Goal: Information Seeking & Learning: Learn about a topic

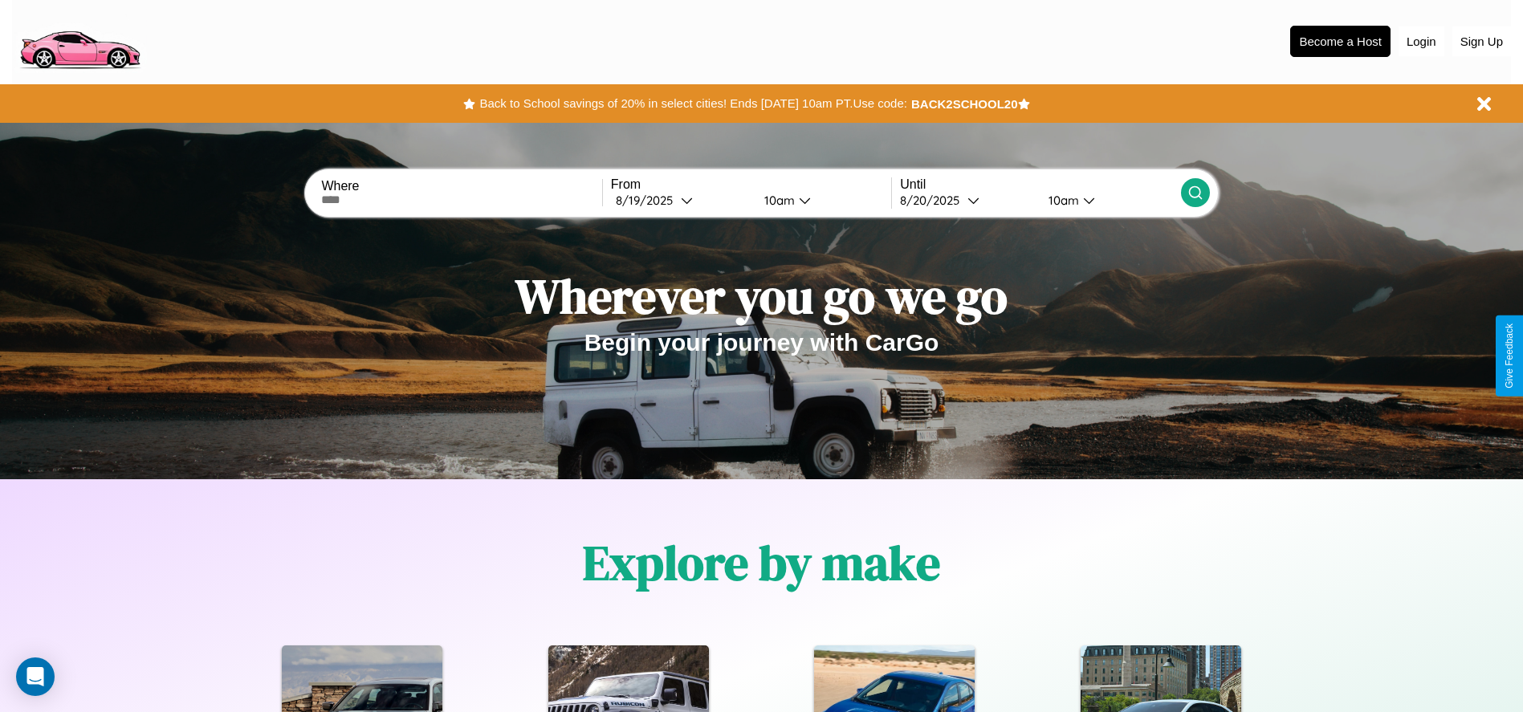
scroll to position [333, 0]
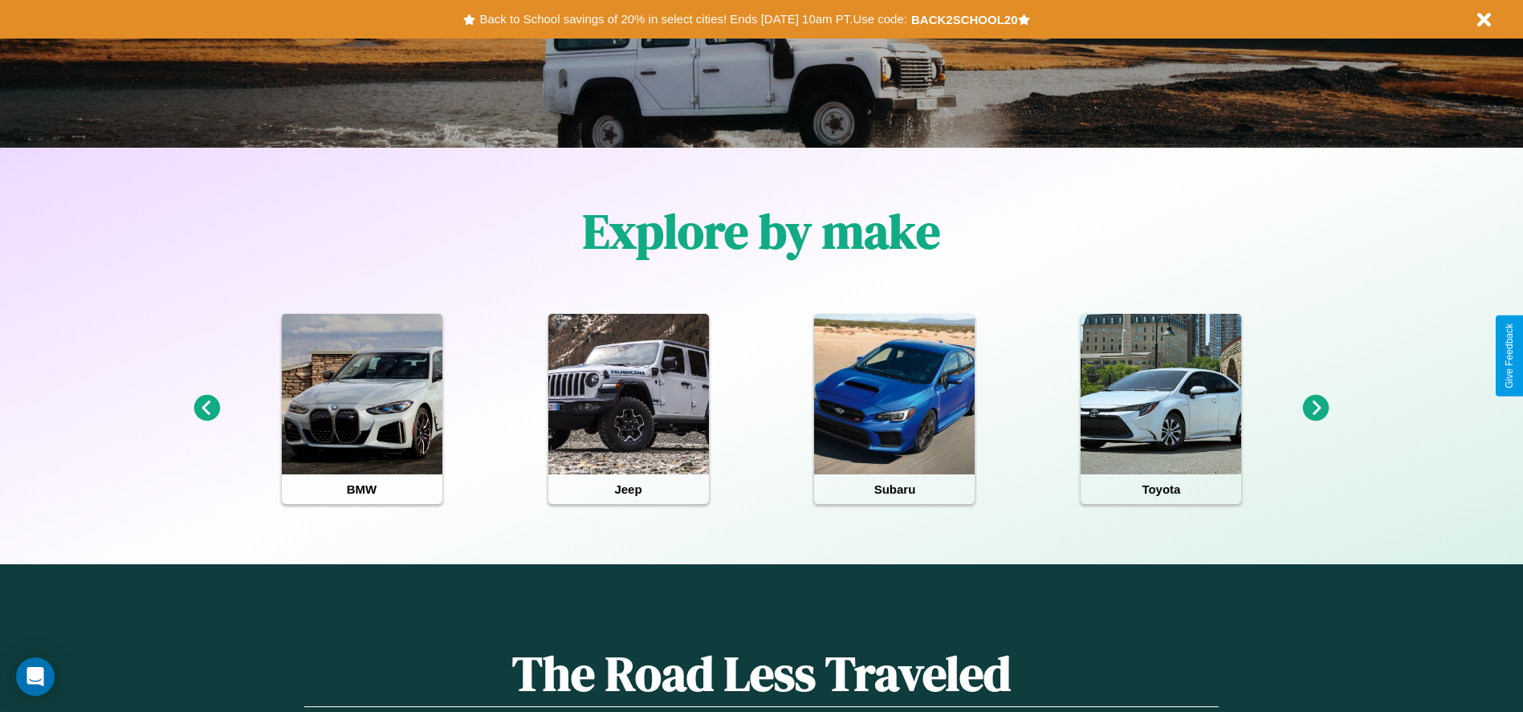
click at [1316, 409] on icon at bounding box center [1316, 408] width 27 height 27
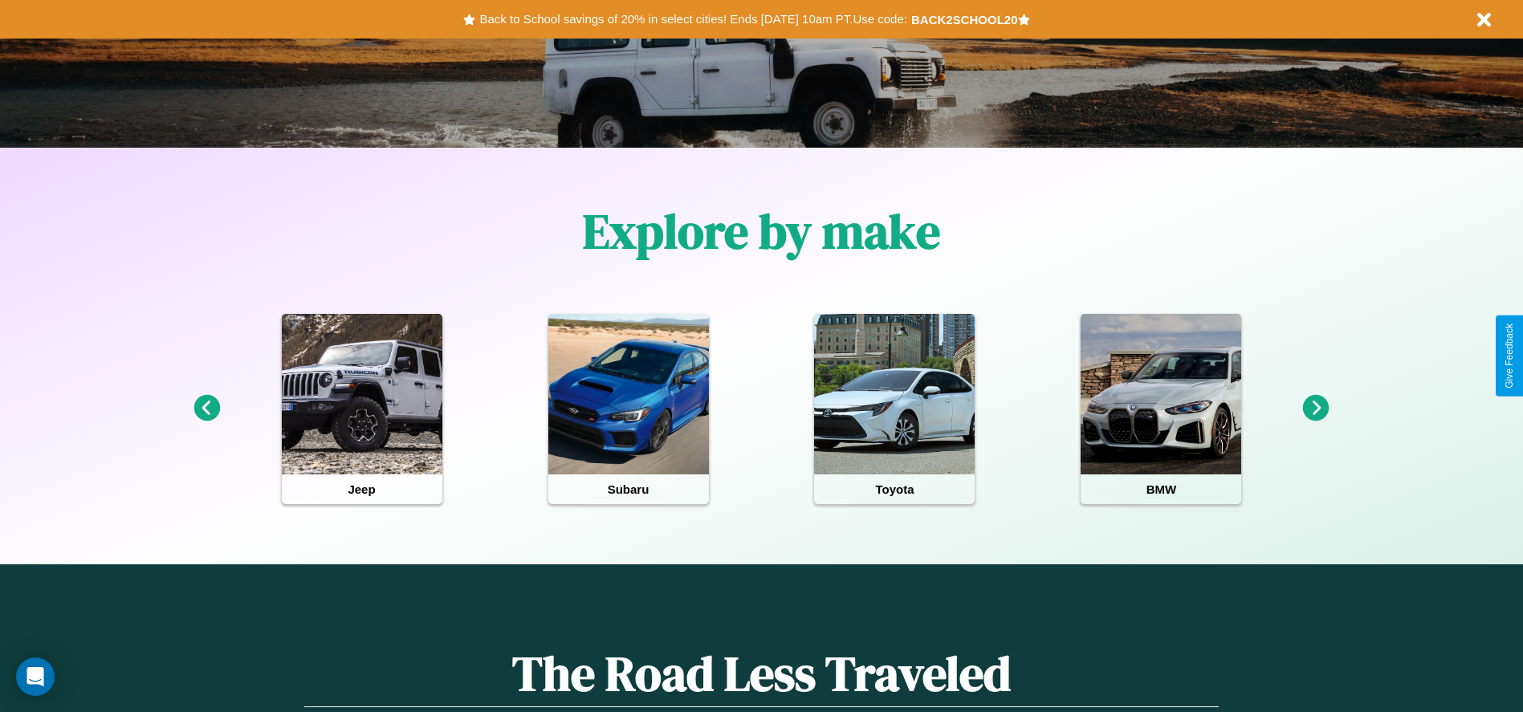
click at [1316, 409] on icon at bounding box center [1316, 408] width 27 height 27
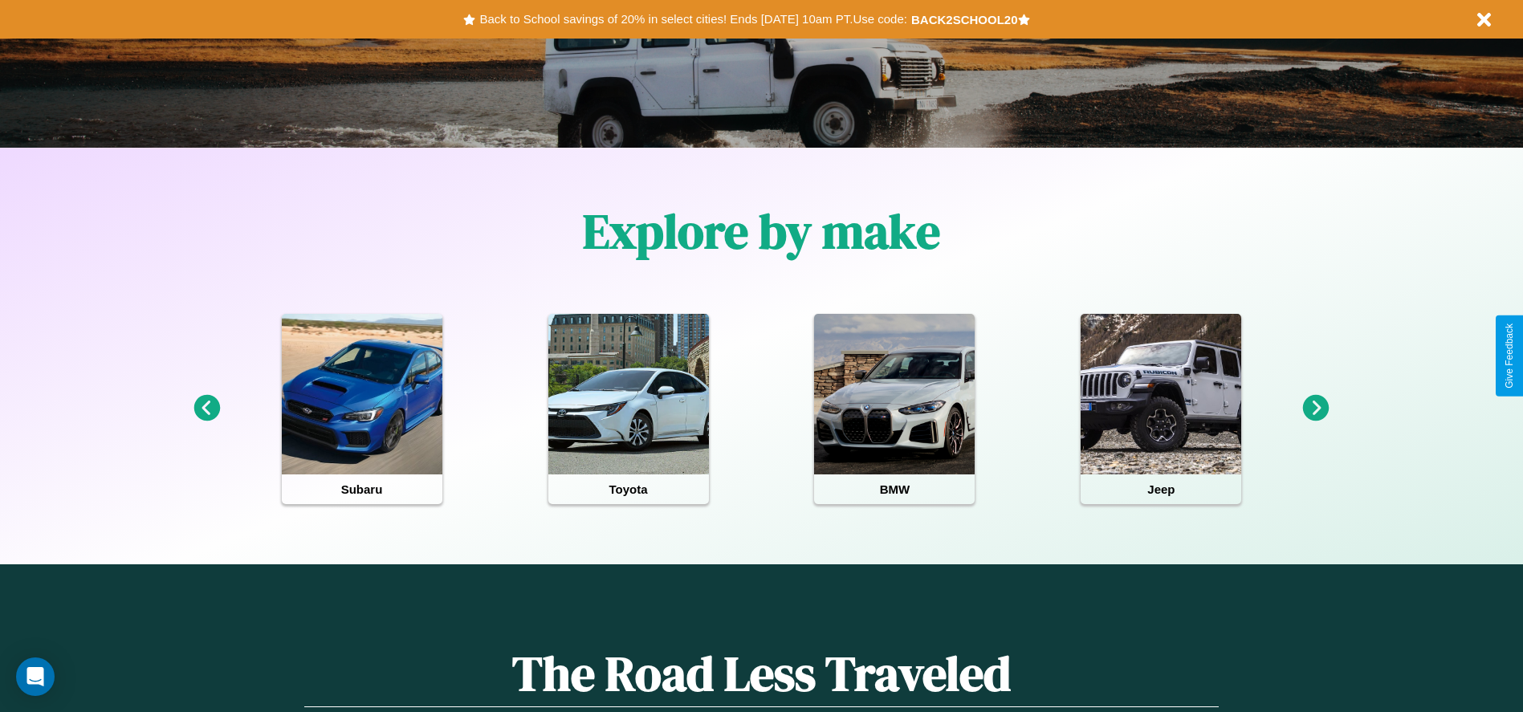
click at [1316, 409] on icon at bounding box center [1316, 408] width 27 height 27
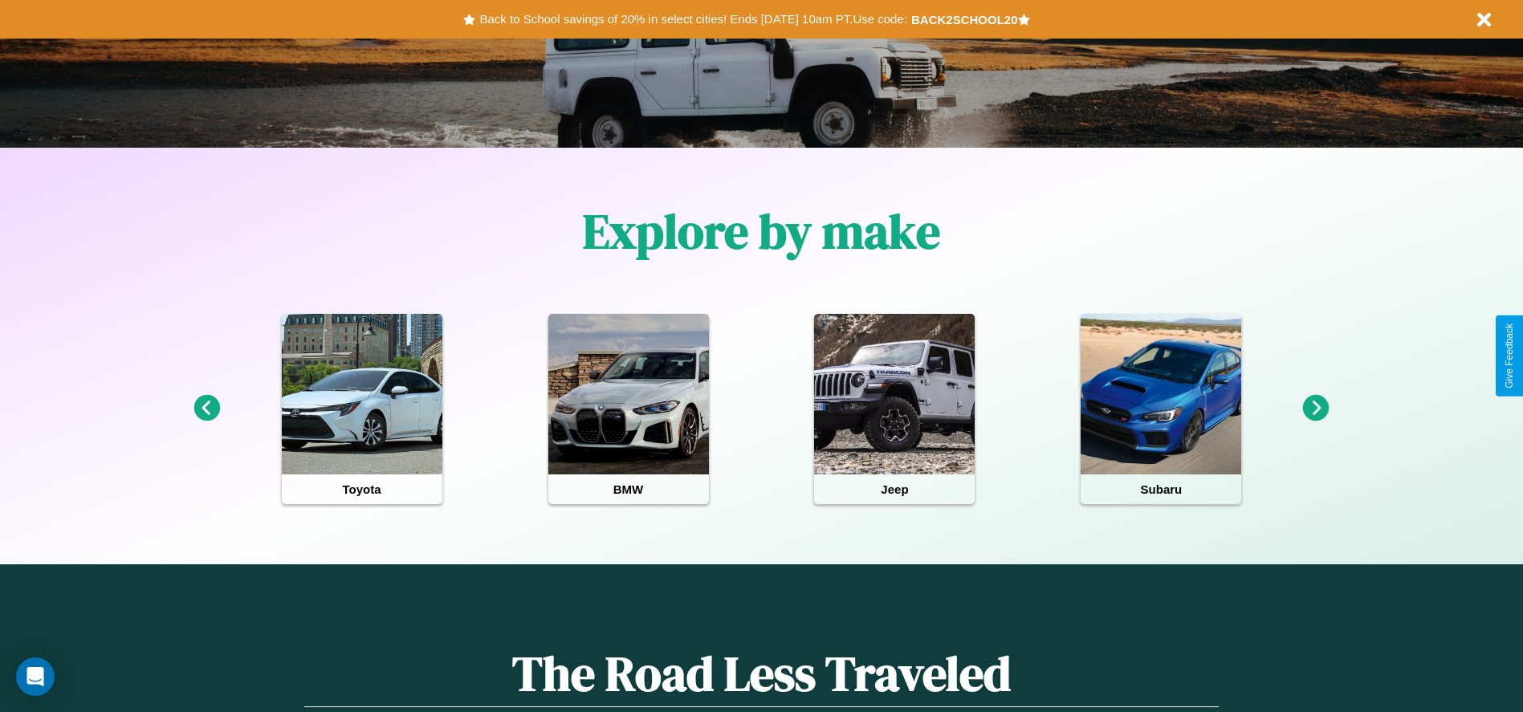
click at [1316, 409] on icon at bounding box center [1316, 408] width 27 height 27
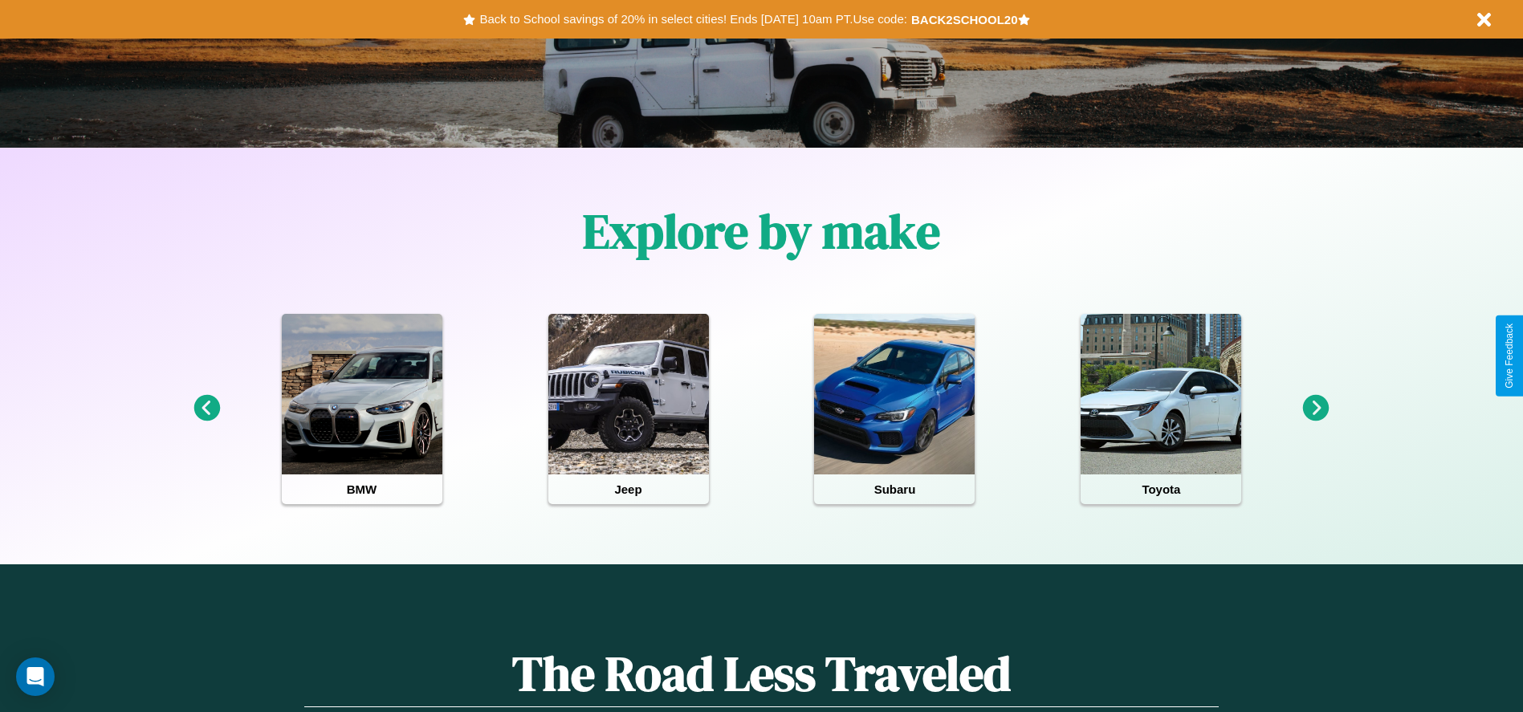
click at [1316, 409] on icon at bounding box center [1316, 408] width 27 height 27
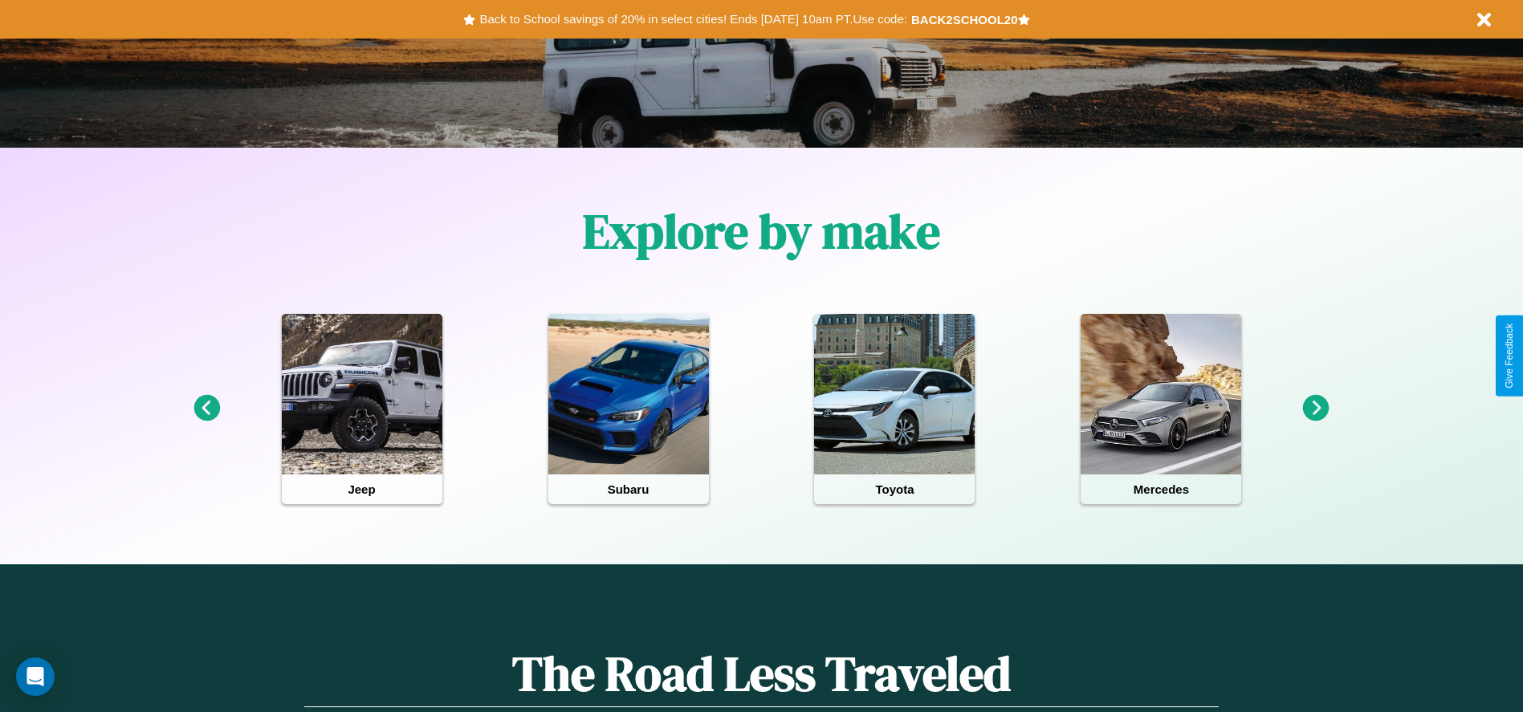
scroll to position [0, 0]
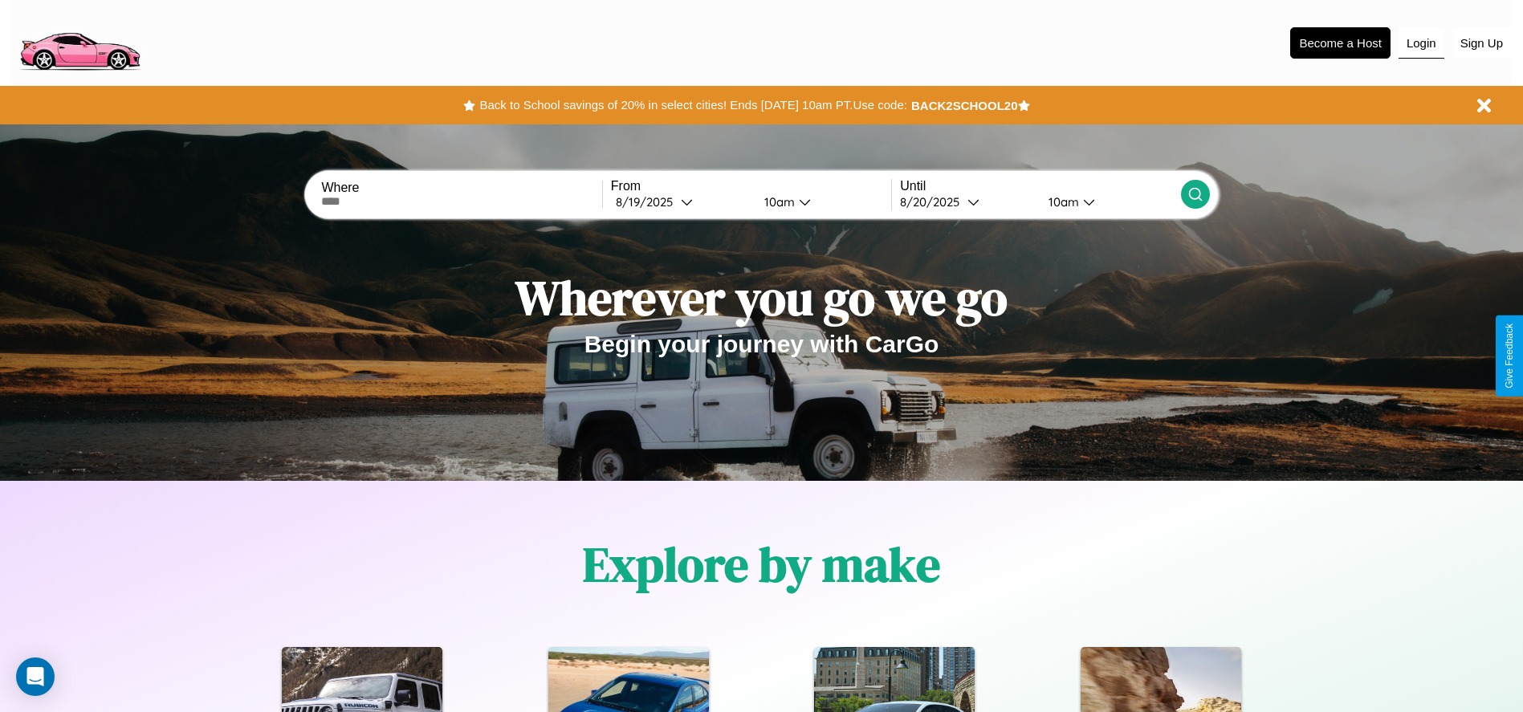
click at [1421, 43] on button "Login" at bounding box center [1422, 43] width 46 height 31
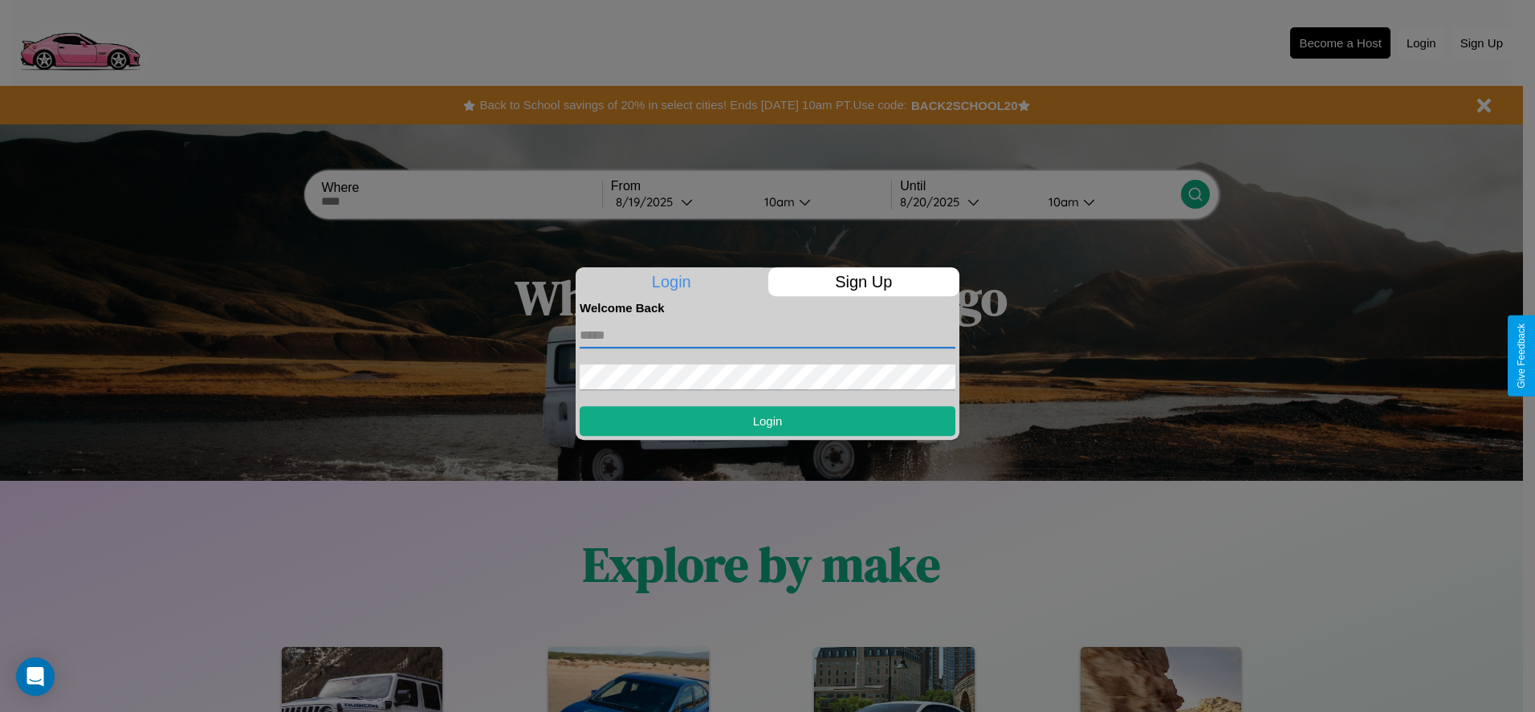
click at [768, 335] on input "text" at bounding box center [768, 336] width 376 height 26
type input "**********"
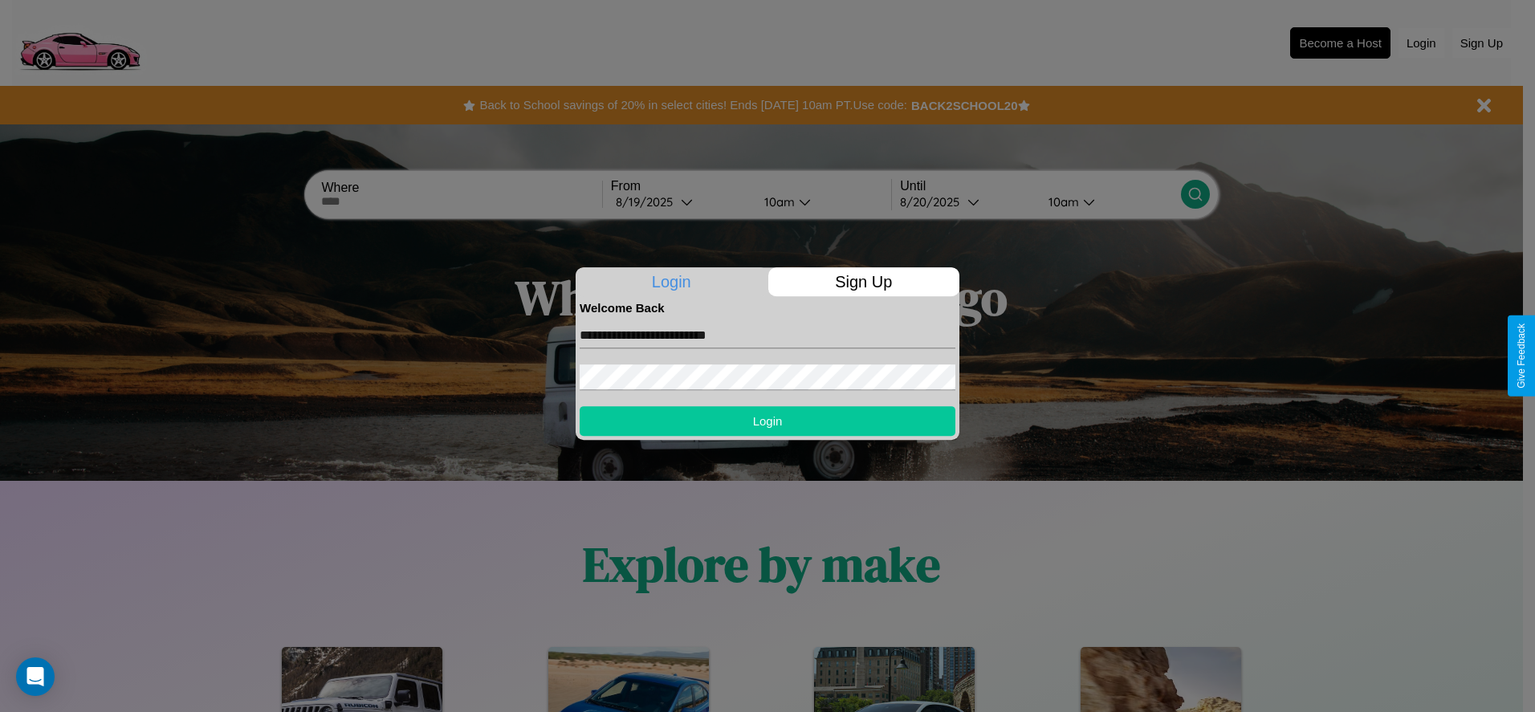
click at [768, 421] on button "Login" at bounding box center [768, 421] width 376 height 30
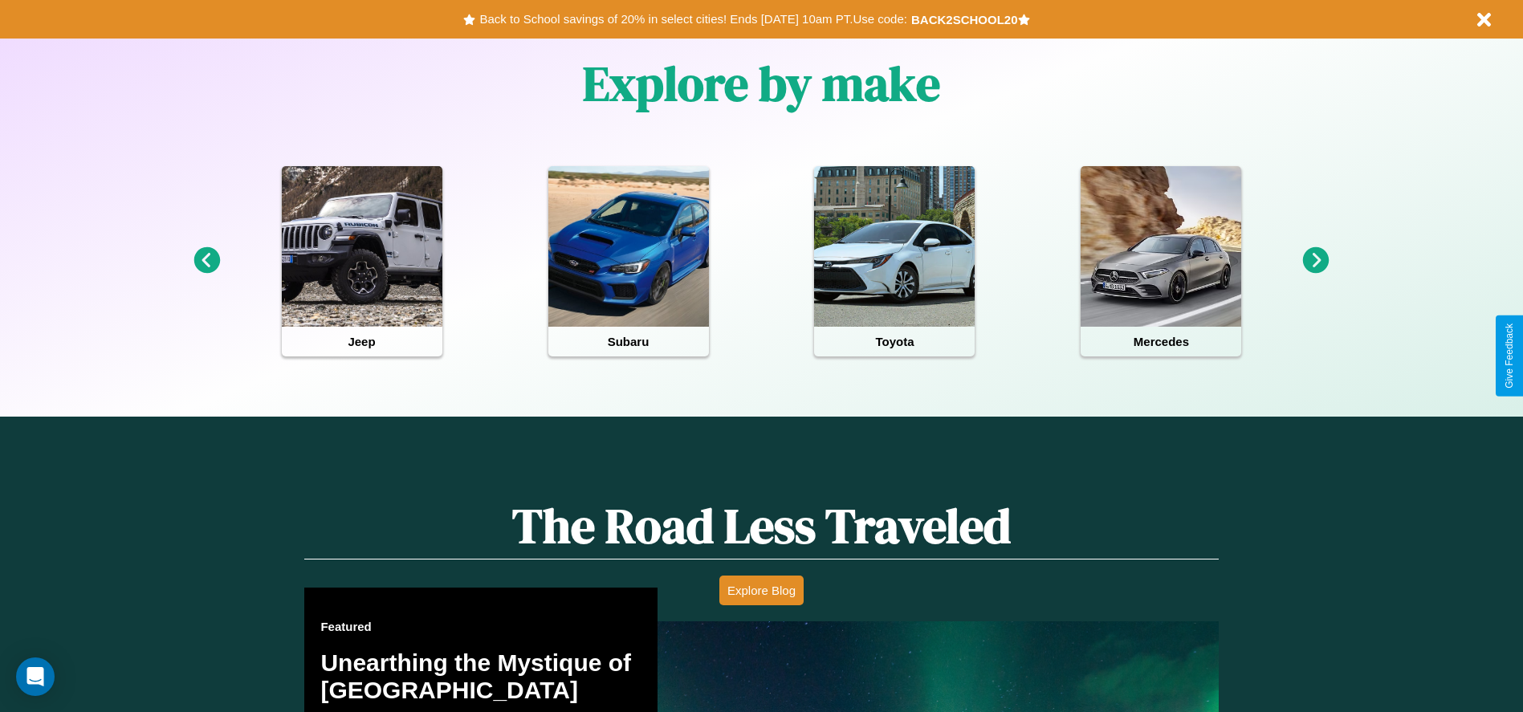
scroll to position [716, 0]
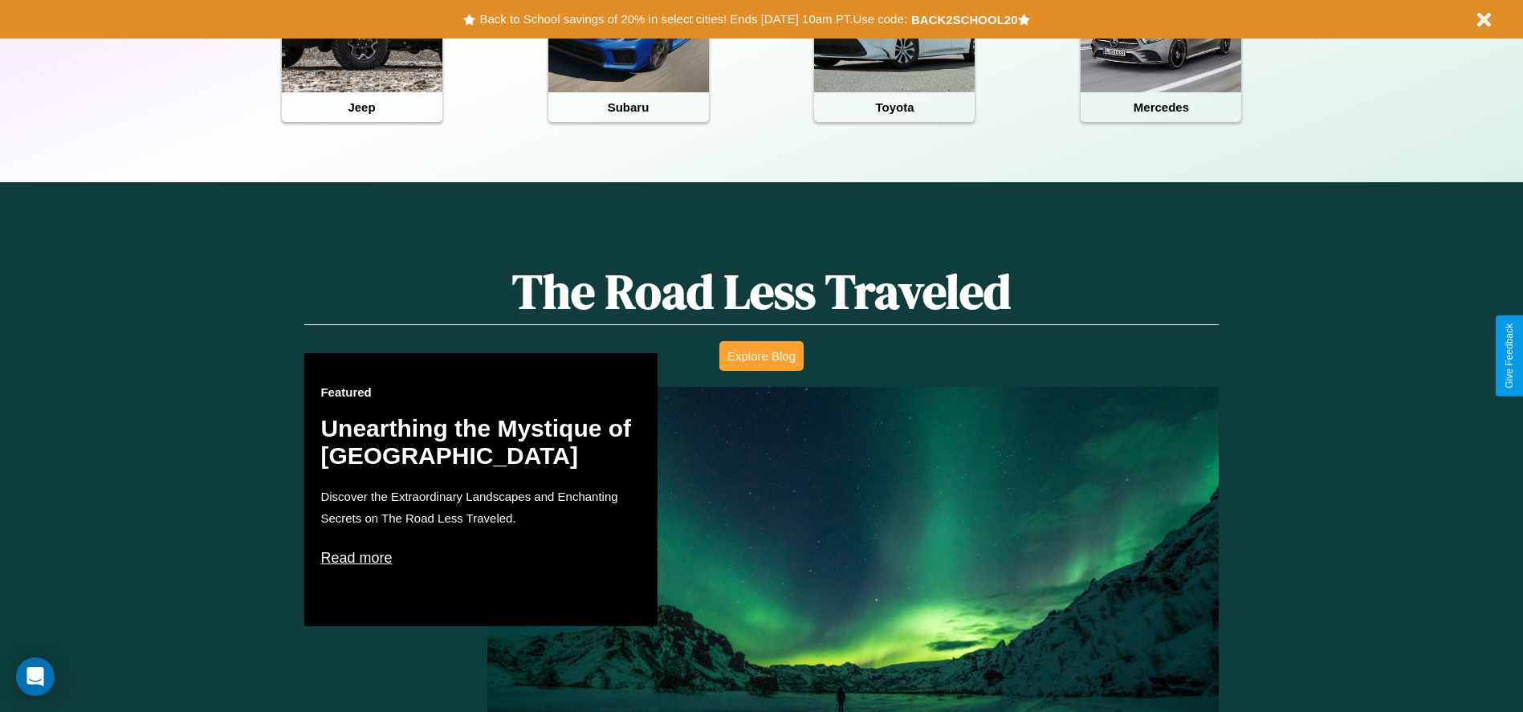
click at [761, 356] on button "Explore Blog" at bounding box center [762, 356] width 84 height 30
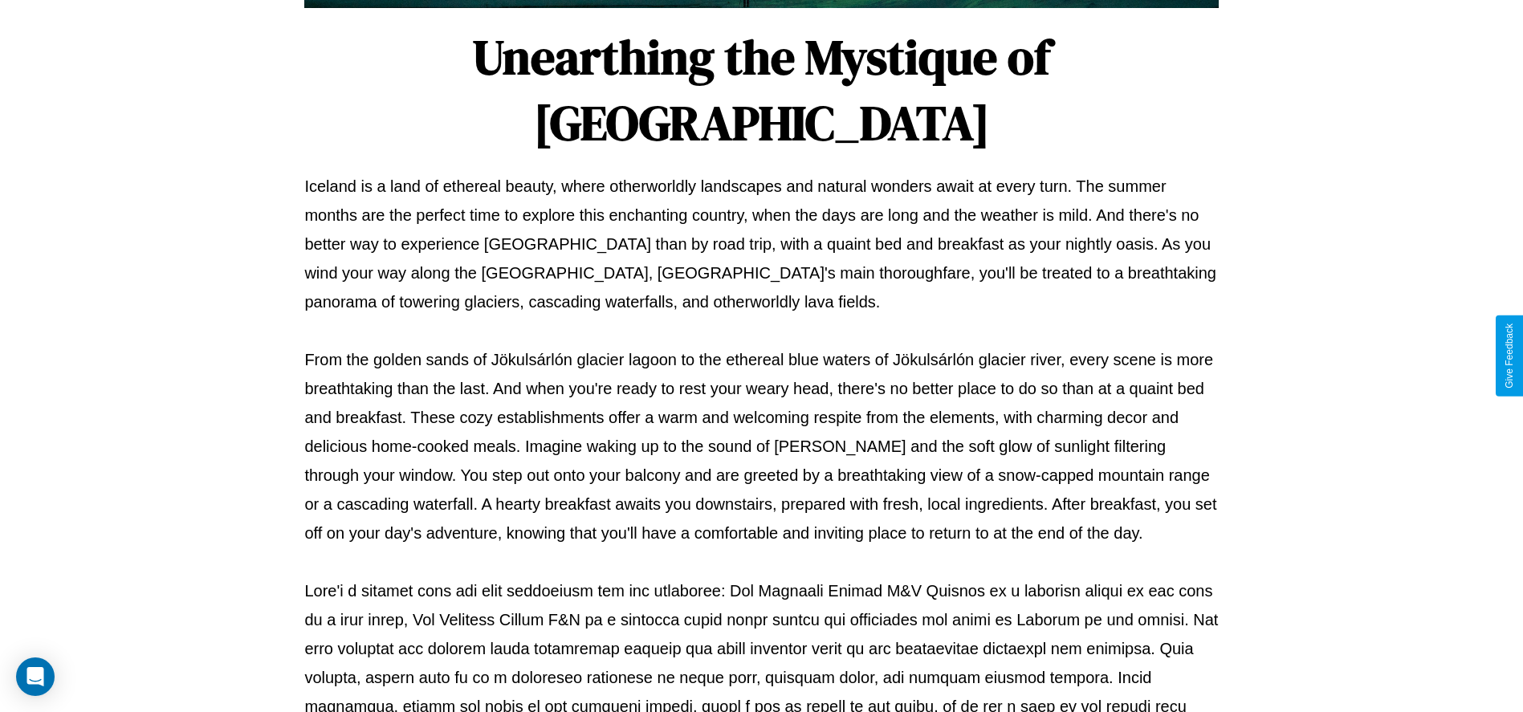
scroll to position [532, 0]
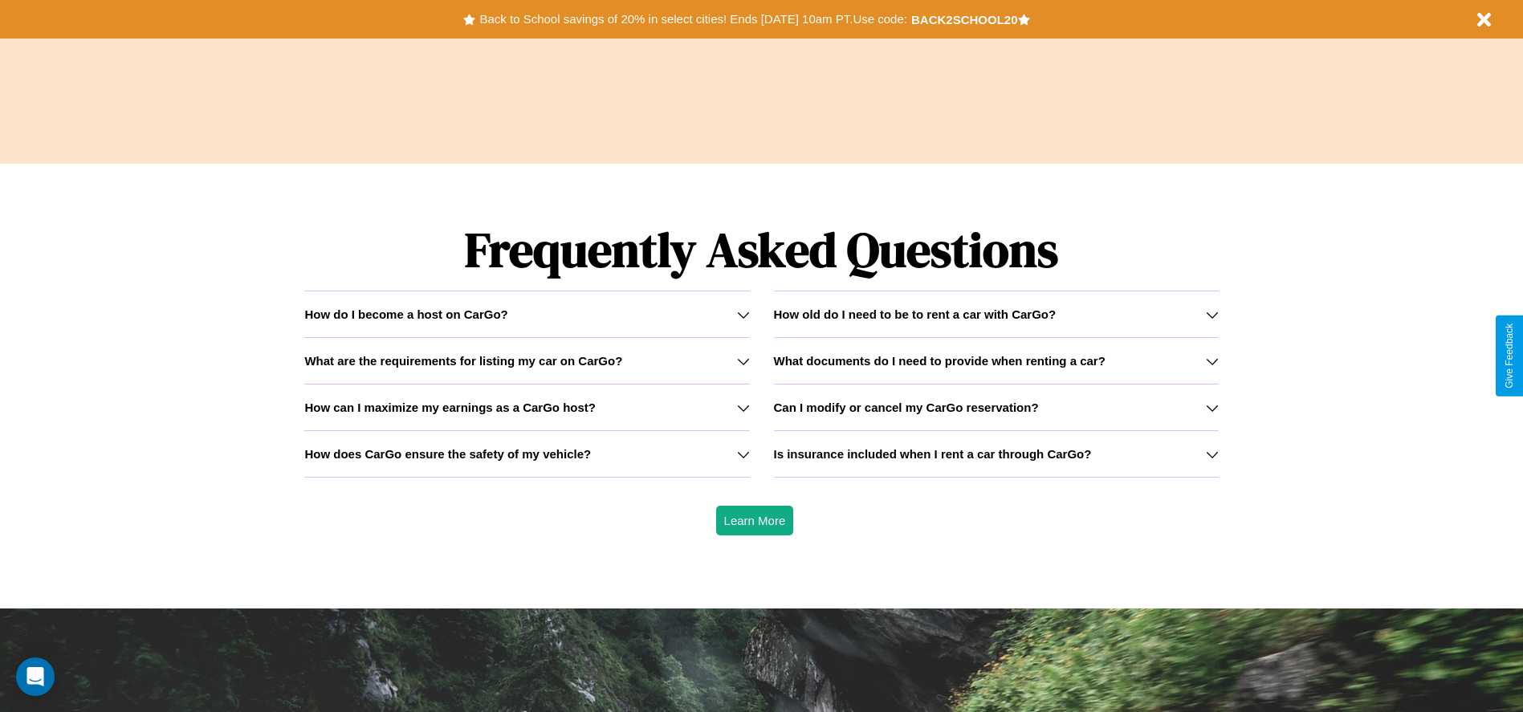
scroll to position [2304, 0]
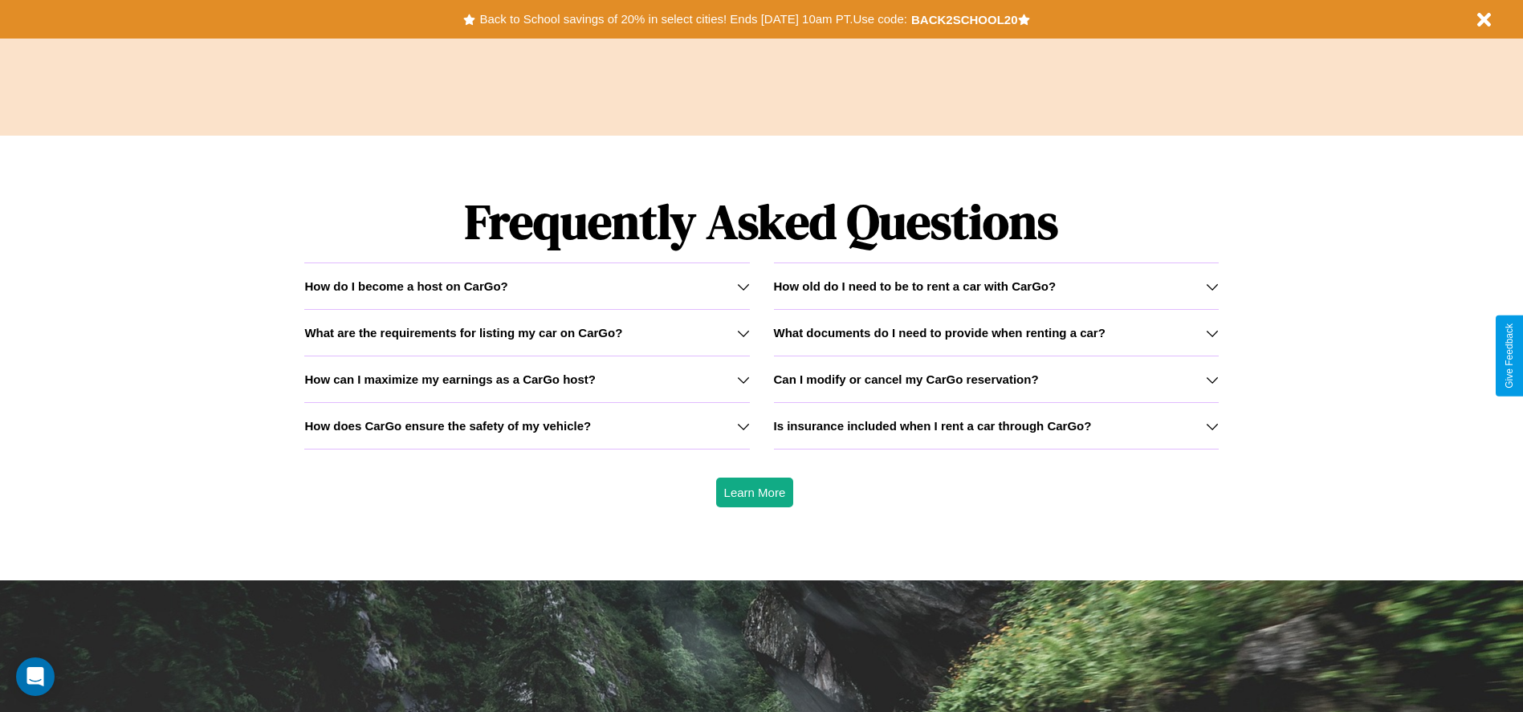
click at [996, 332] on h3 "What documents do I need to provide when renting a car?" at bounding box center [940, 333] width 332 height 14
click at [527, 286] on div "How do I become a host on CarGo?" at bounding box center [526, 286] width 445 height 14
click at [996, 286] on h3 "How old do I need to be to rent a car with CarGo?" at bounding box center [915, 286] width 283 height 14
click at [996, 426] on h3 "Is insurance included when I rent a car through CarGo?" at bounding box center [933, 426] width 318 height 14
click at [743, 426] on icon at bounding box center [743, 426] width 13 height 13
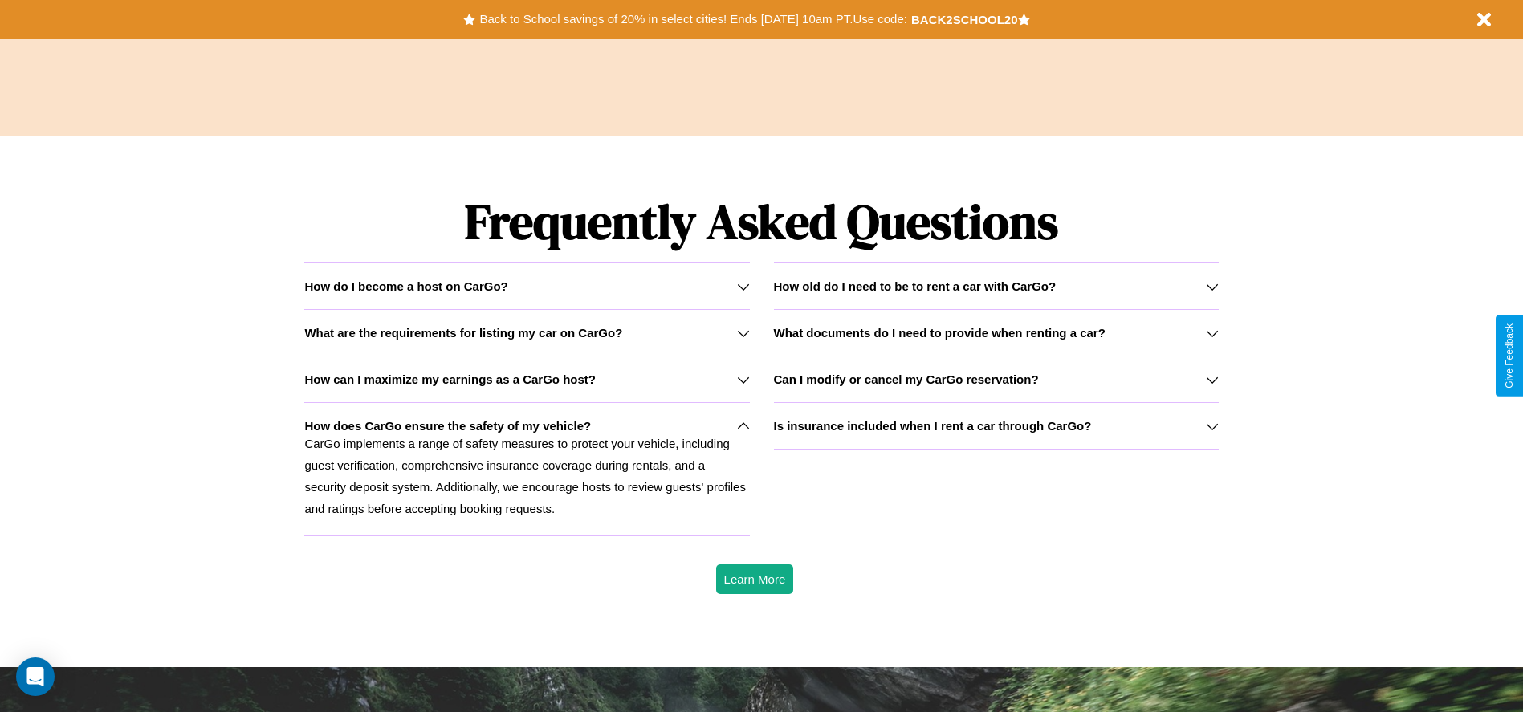
click at [1212, 332] on icon at bounding box center [1212, 333] width 13 height 13
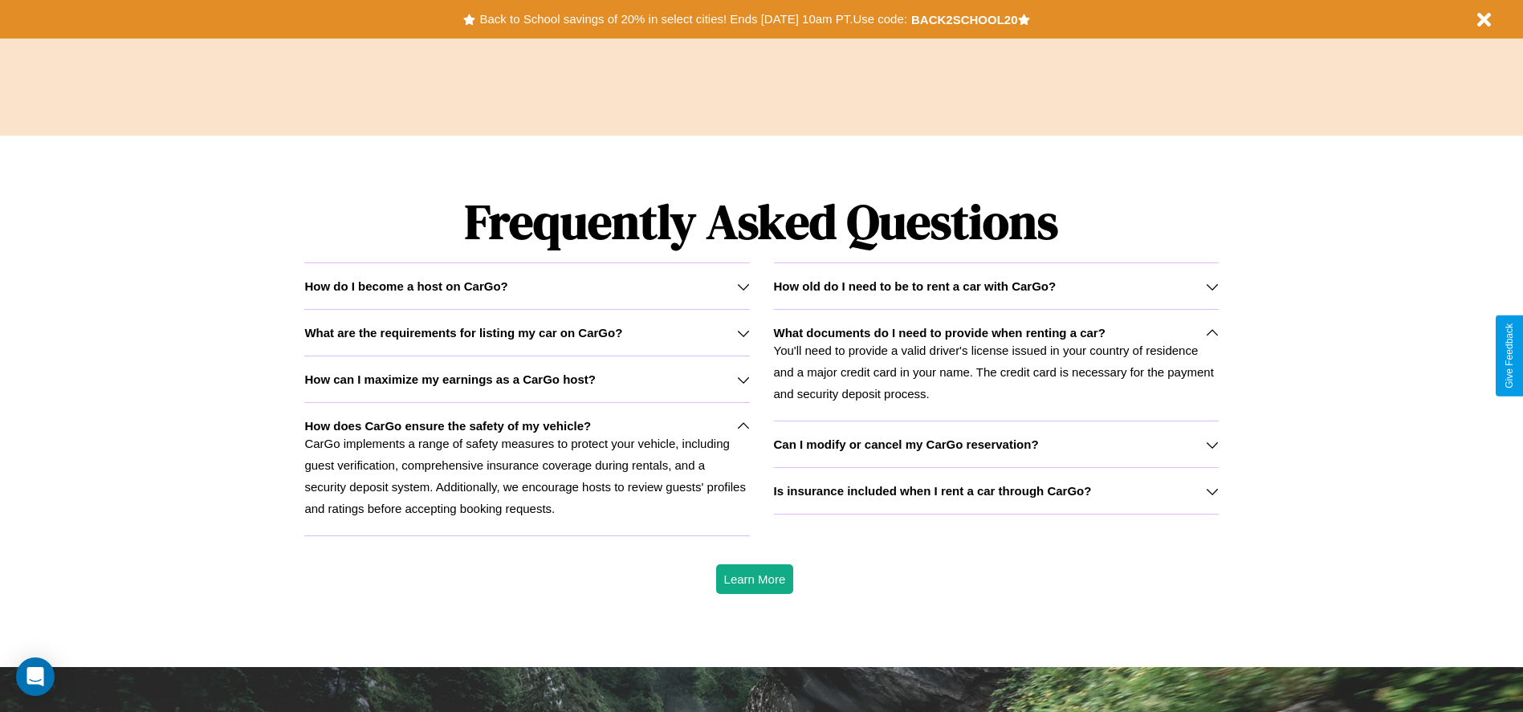
click at [996, 444] on h3 "Can I modify or cancel my CarGo reservation?" at bounding box center [906, 445] width 265 height 14
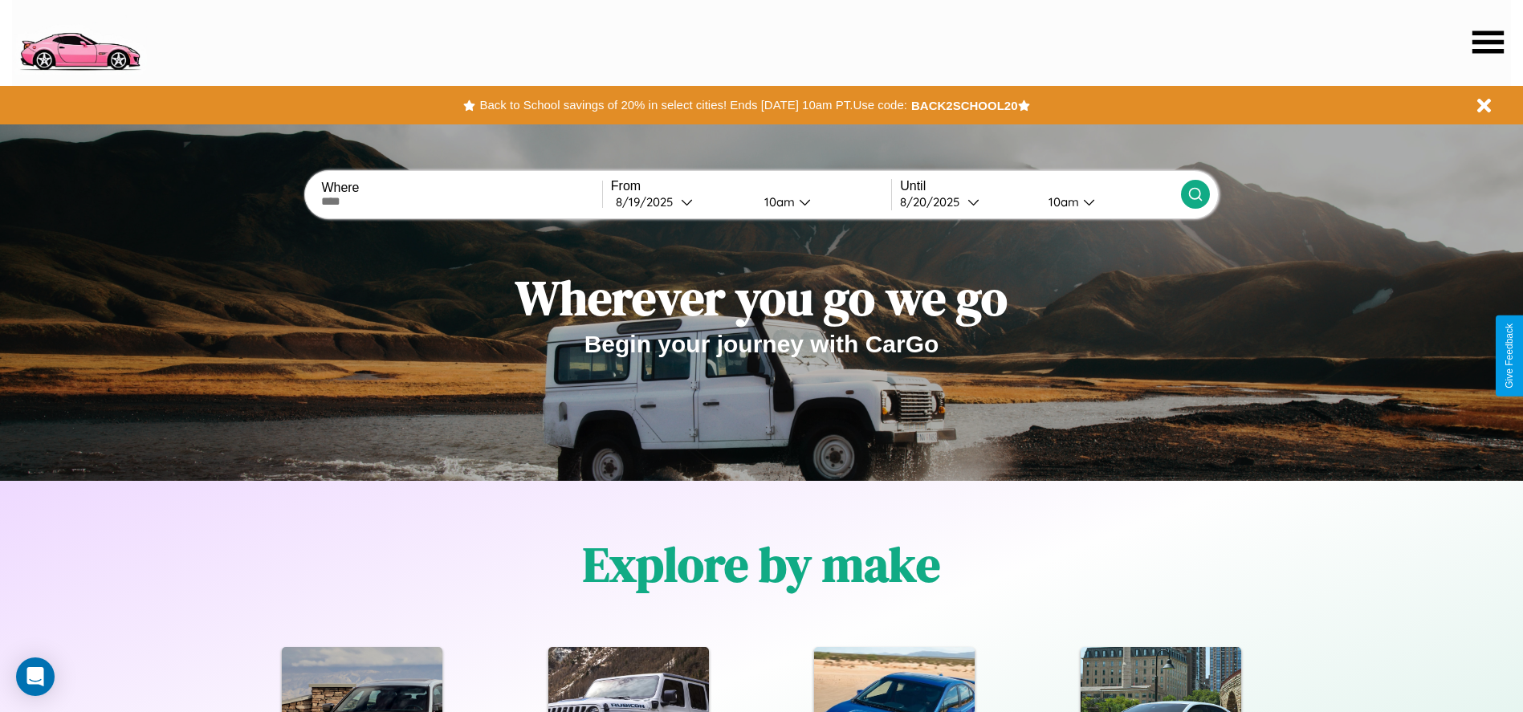
click at [1488, 42] on icon at bounding box center [1488, 42] width 31 height 22
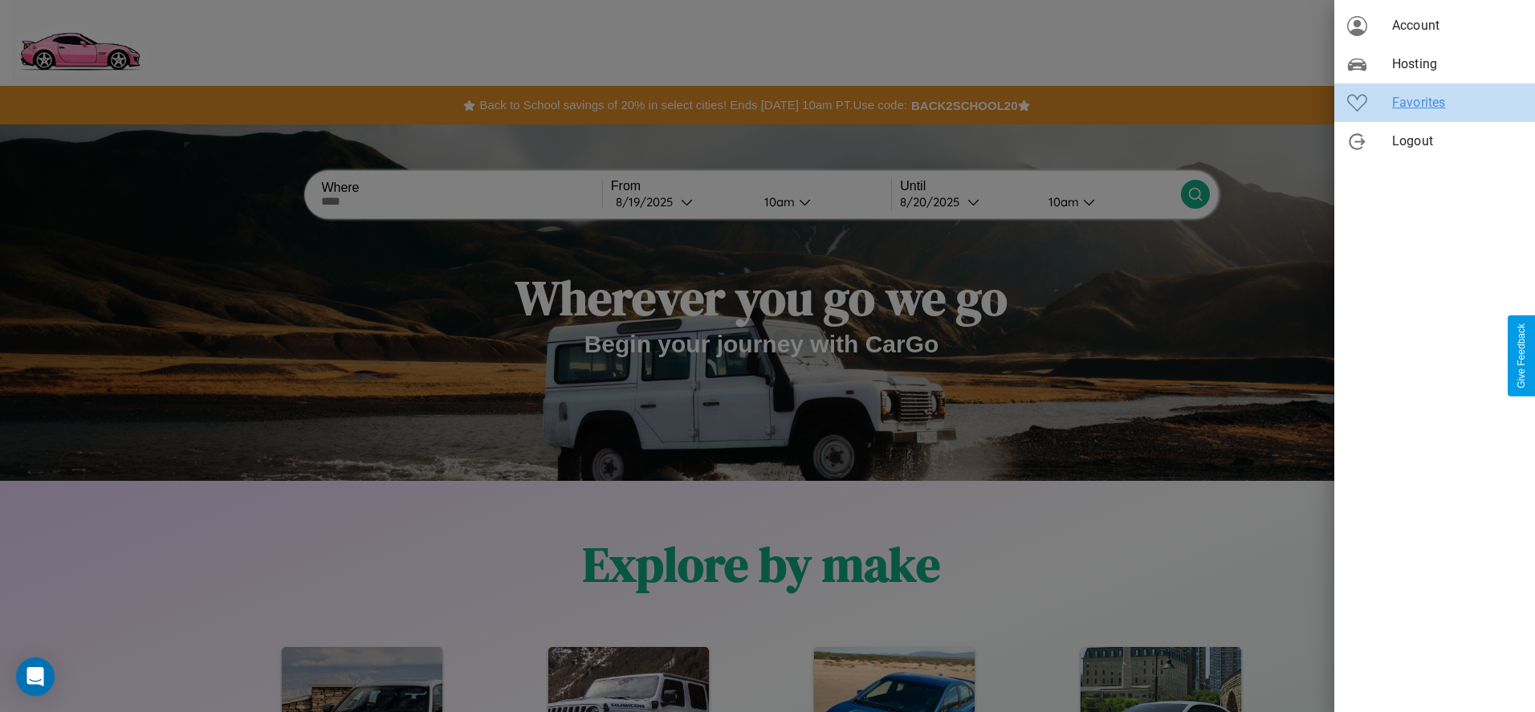
click at [1435, 103] on span "Favorites" at bounding box center [1458, 102] width 130 height 19
